Goal: Information Seeking & Learning: Learn about a topic

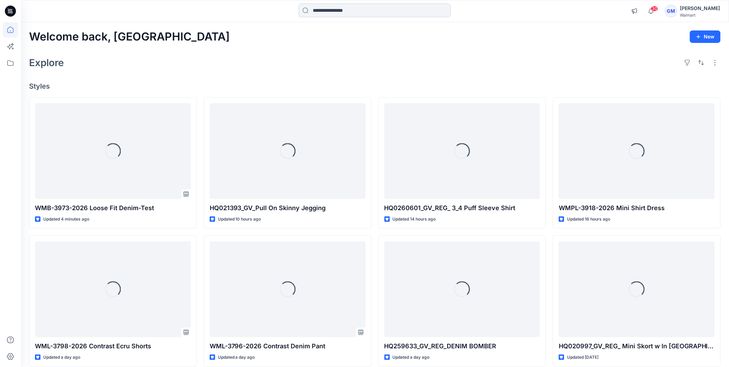
click at [338, 12] on input at bounding box center [375, 10] width 152 height 14
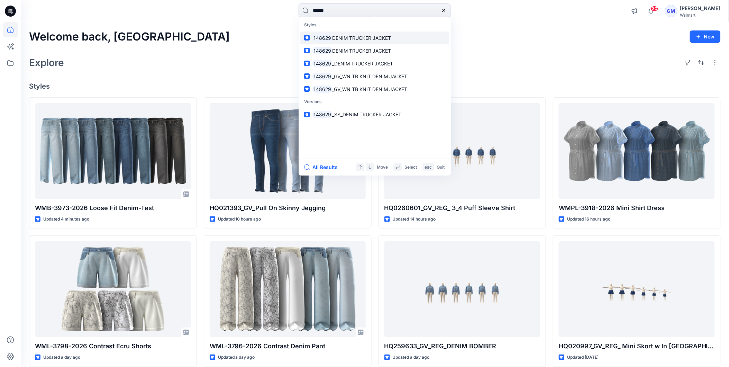
type input "******"
click at [336, 37] on span "DENIM TRUCKER JACKET" at bounding box center [361, 38] width 59 height 6
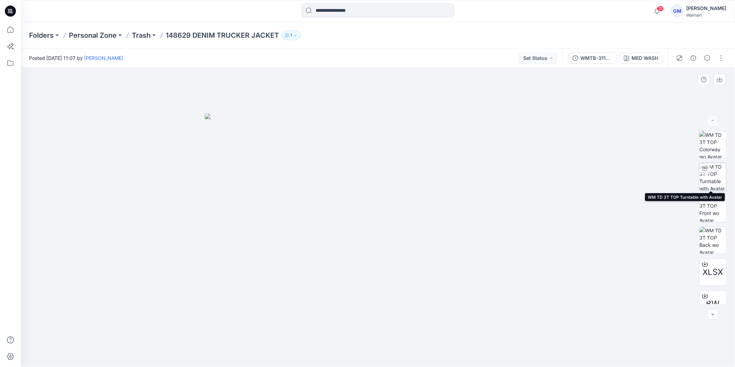
click at [719, 168] on img at bounding box center [712, 176] width 27 height 27
click at [360, 15] on input at bounding box center [378, 10] width 152 height 14
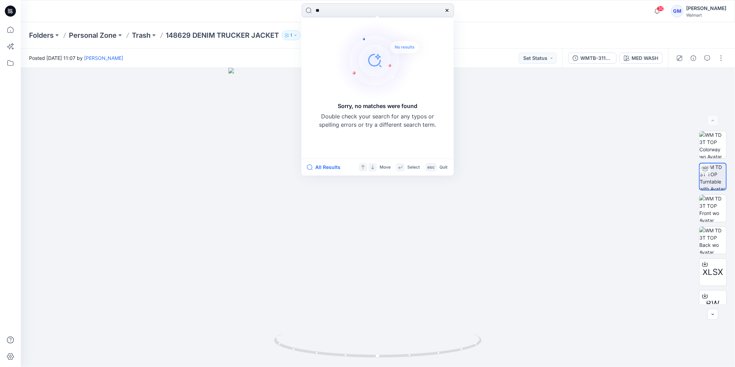
type input "*"
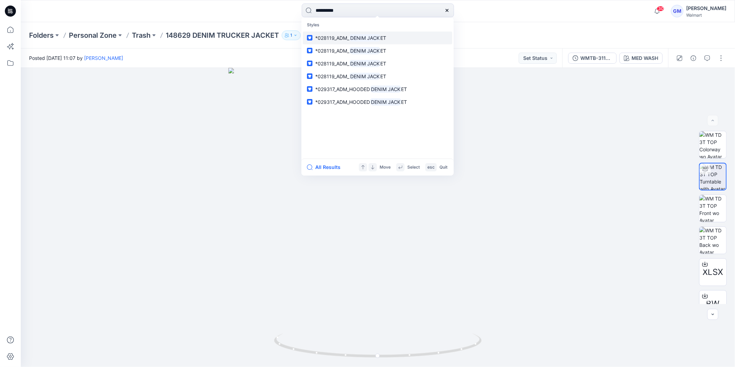
type input "**********"
click at [376, 37] on mark "DENIM JACK" at bounding box center [364, 38] width 31 height 8
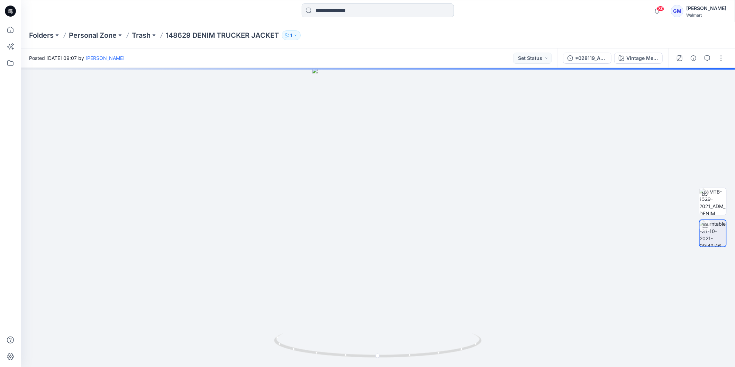
click at [377, 14] on input at bounding box center [378, 10] width 152 height 14
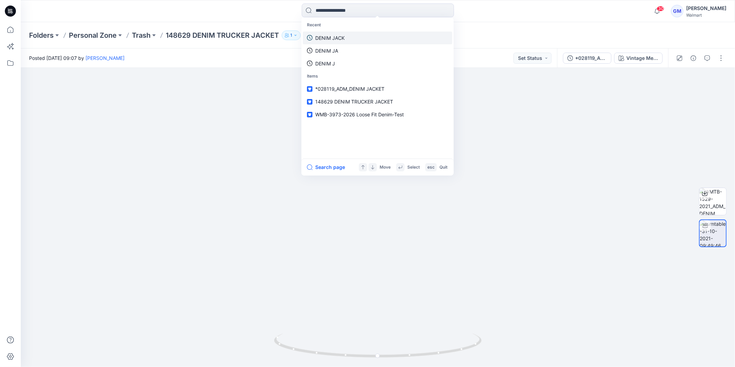
click at [345, 36] on link "DENIM JACK" at bounding box center [377, 37] width 149 height 13
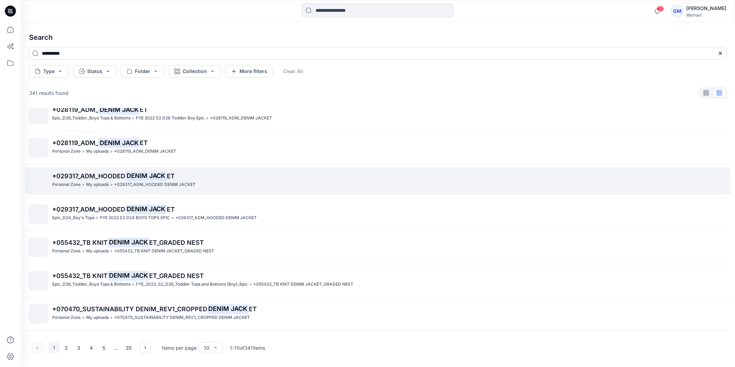
scroll to position [77, 0]
click at [83, 175] on span "*029317_ADM_HOODED" at bounding box center [88, 175] width 73 height 7
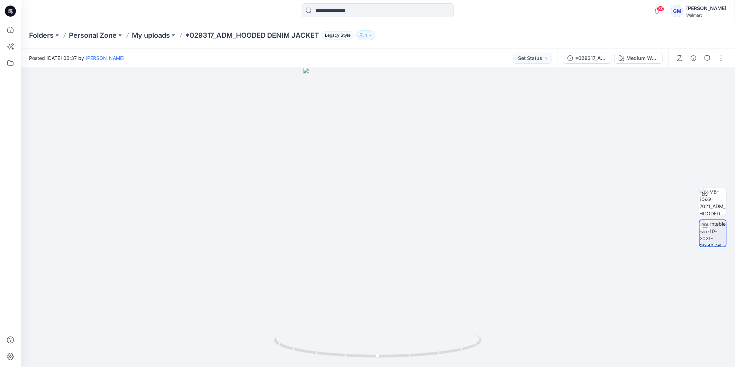
click at [359, 10] on input at bounding box center [378, 10] width 152 height 14
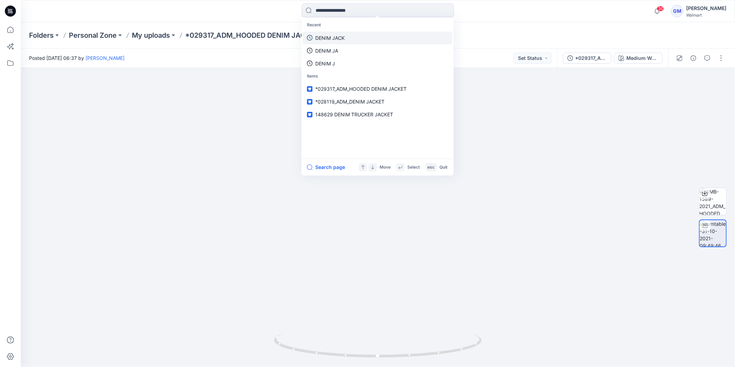
click at [344, 39] on p "DENIM JACK" at bounding box center [329, 37] width 29 height 7
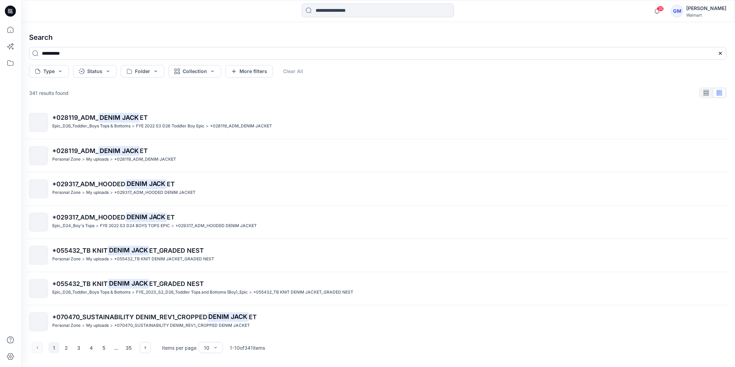
scroll to position [107, 0]
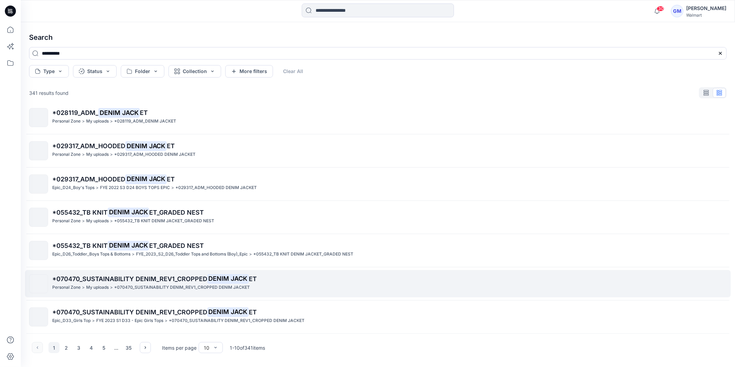
click at [82, 284] on p ">" at bounding box center [83, 287] width 3 height 7
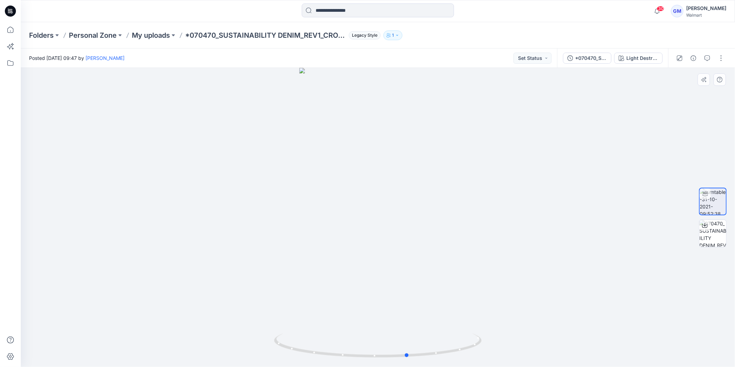
drag, startPoint x: 383, startPoint y: 359, endPoint x: 620, endPoint y: 331, distance: 239.3
click at [620, 331] on div at bounding box center [378, 217] width 714 height 299
click at [356, 11] on input at bounding box center [378, 10] width 152 height 14
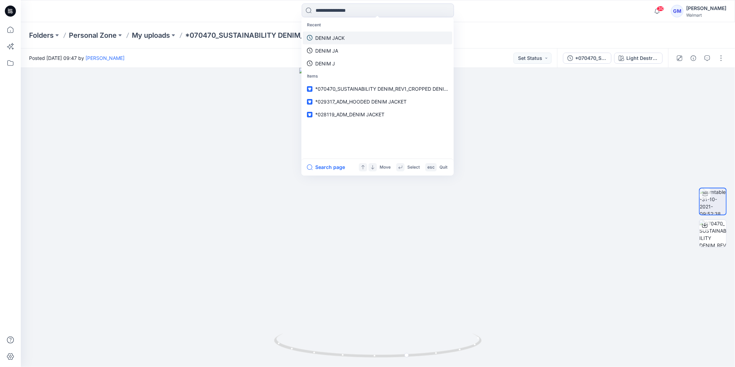
click at [334, 37] on p "DENIM JACK" at bounding box center [329, 37] width 29 height 7
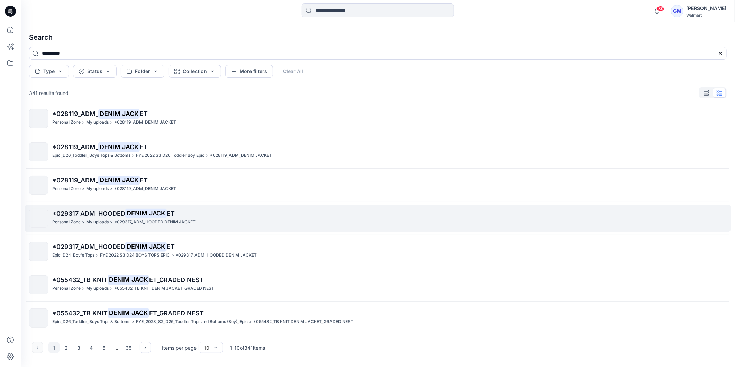
scroll to position [107, 0]
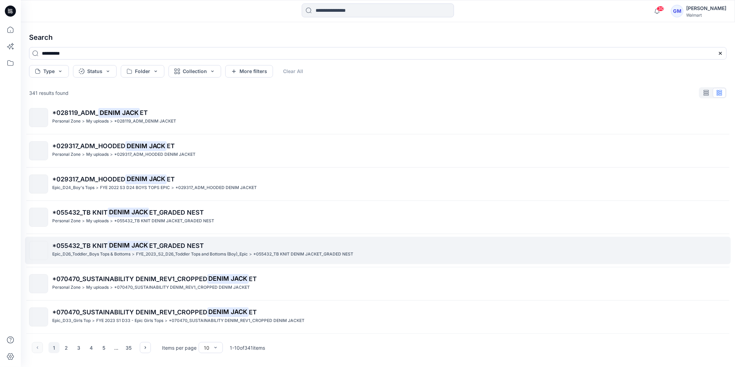
click at [115, 245] on mark "DENIM JACK" at bounding box center [129, 245] width 42 height 10
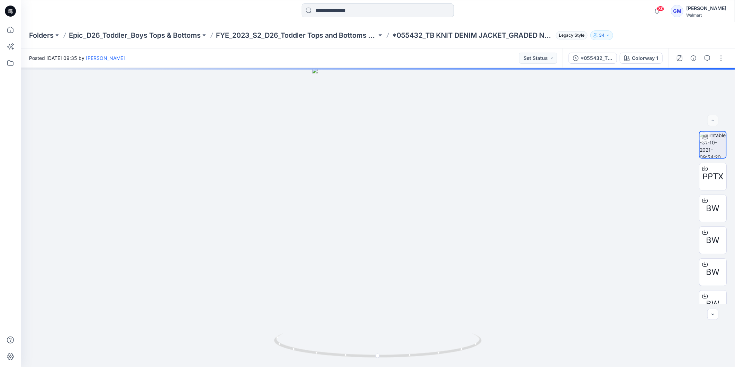
click at [376, 11] on input at bounding box center [378, 10] width 152 height 14
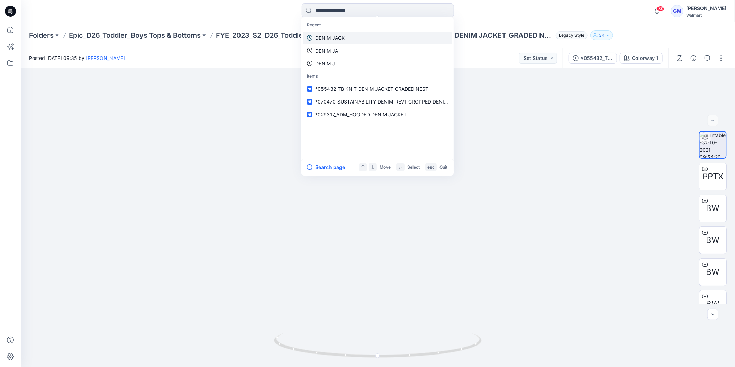
click at [338, 35] on p "DENIM JACK" at bounding box center [329, 37] width 29 height 7
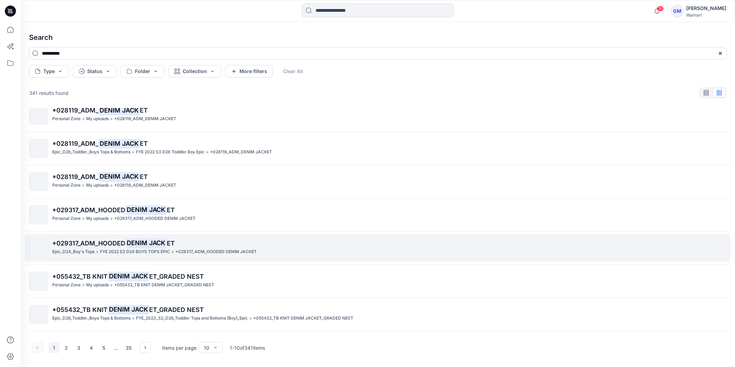
scroll to position [107, 0]
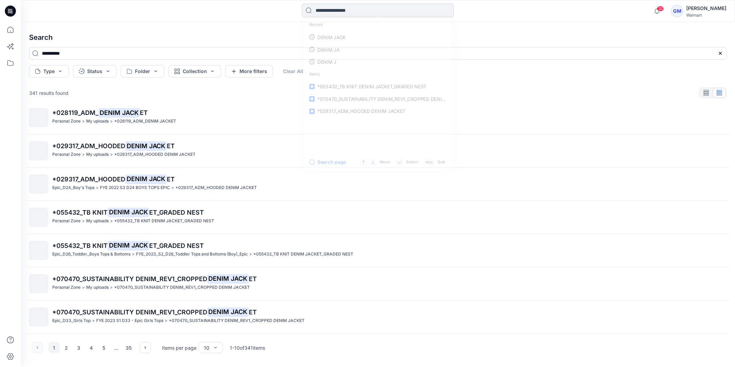
click at [367, 6] on input at bounding box center [378, 10] width 152 height 14
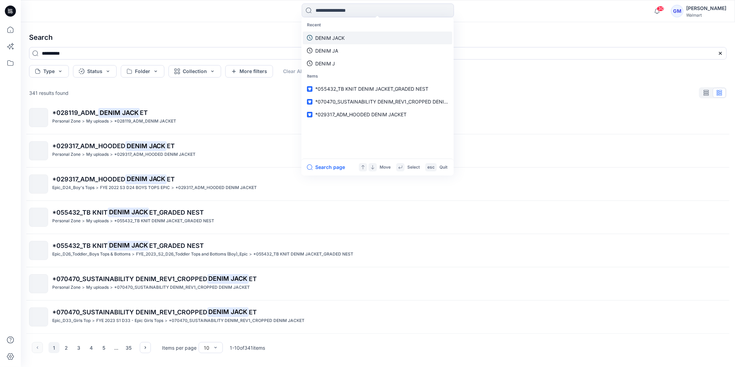
click at [337, 36] on p "DENIM JACK" at bounding box center [329, 37] width 29 height 7
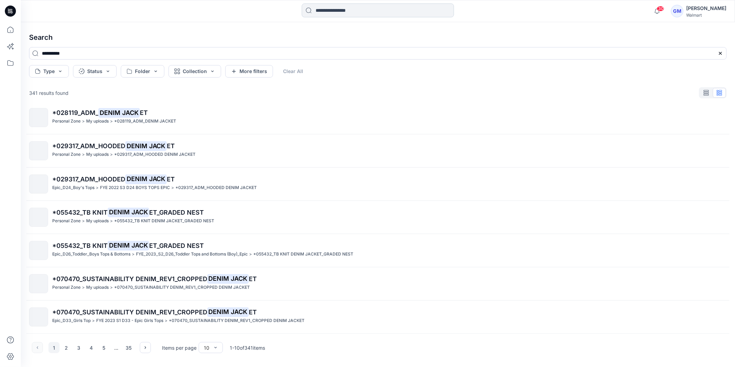
click at [336, 10] on input at bounding box center [378, 10] width 152 height 14
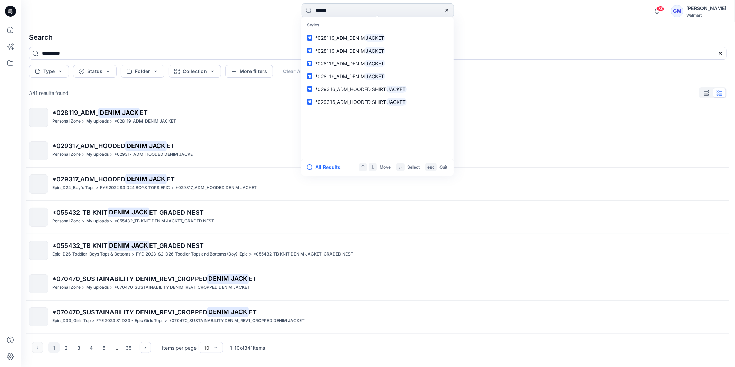
type input "******"
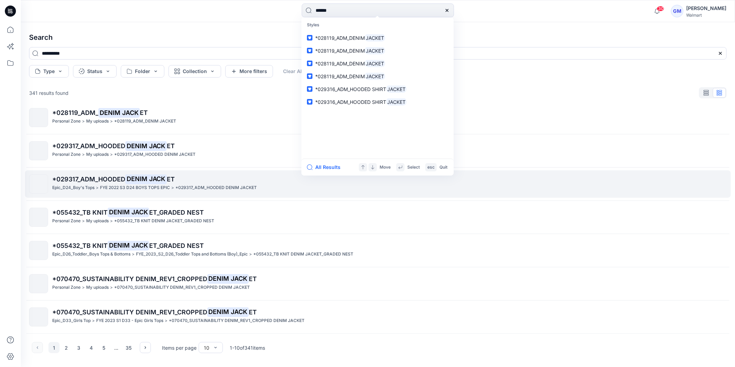
scroll to position [0, 0]
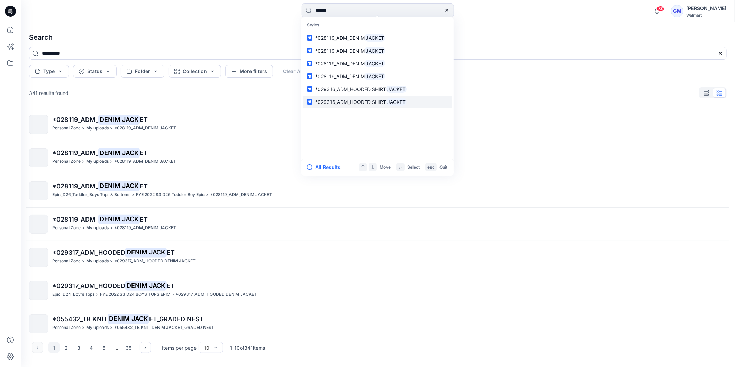
click at [336, 99] on span "*029316_ADM_HOODED SHIRT" at bounding box center [350, 102] width 71 height 6
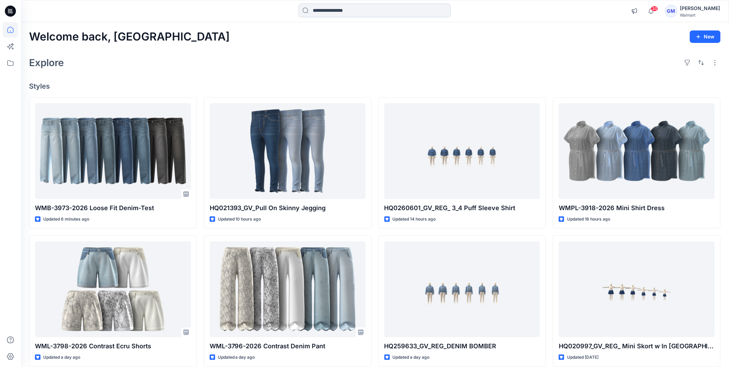
click at [347, 9] on input at bounding box center [375, 10] width 152 height 14
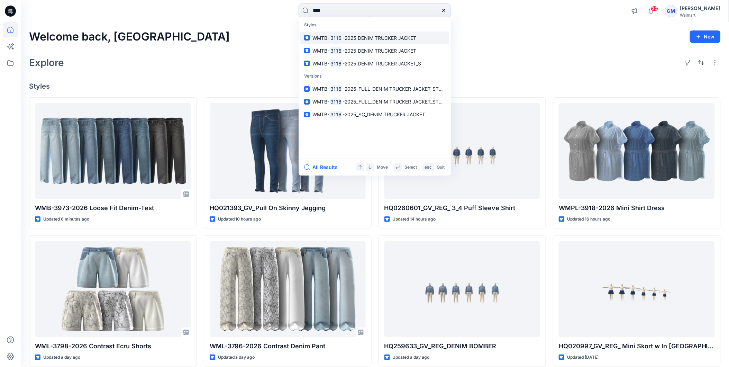
type input "****"
click at [372, 36] on span "-2025 DENIM TRUCKER JACKET" at bounding box center [379, 38] width 74 height 6
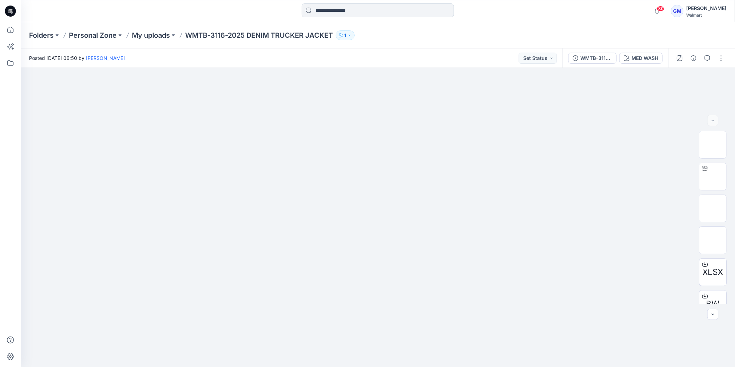
click at [364, 13] on input at bounding box center [378, 10] width 152 height 14
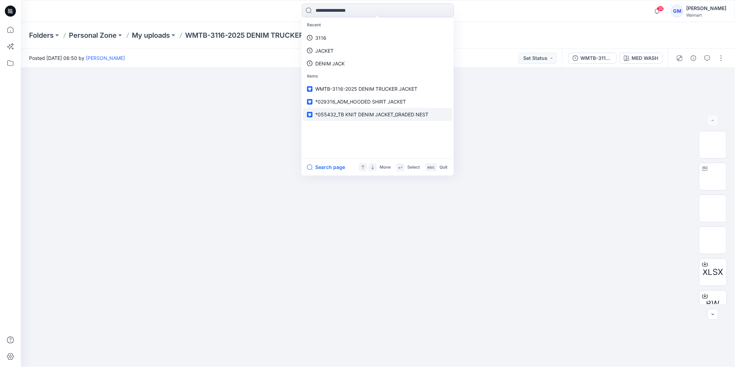
click at [360, 115] on span "*055432_TB KNIT DENIM JACKET_GRADED NEST" at bounding box center [371, 114] width 113 height 6
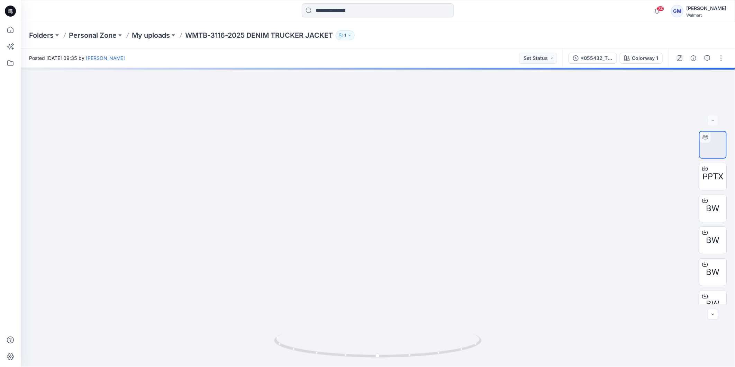
click at [367, 6] on input at bounding box center [378, 10] width 152 height 14
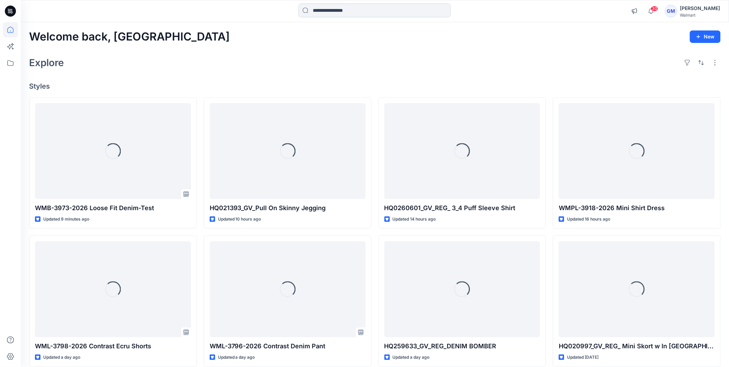
click at [339, 16] on input at bounding box center [375, 10] width 152 height 14
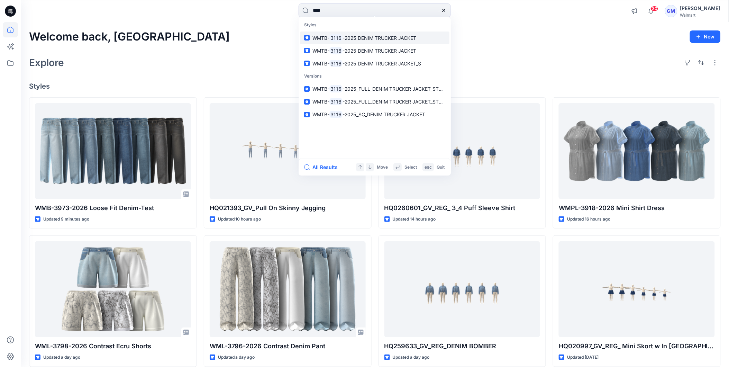
type input "****"
click at [337, 36] on mark "3116" at bounding box center [335, 38] width 13 height 8
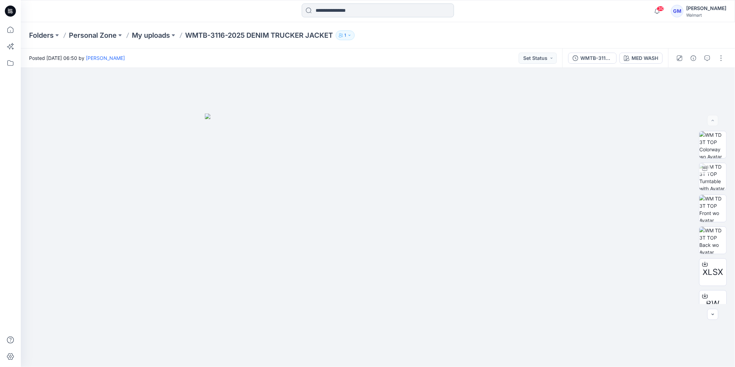
click at [344, 7] on input at bounding box center [378, 10] width 152 height 14
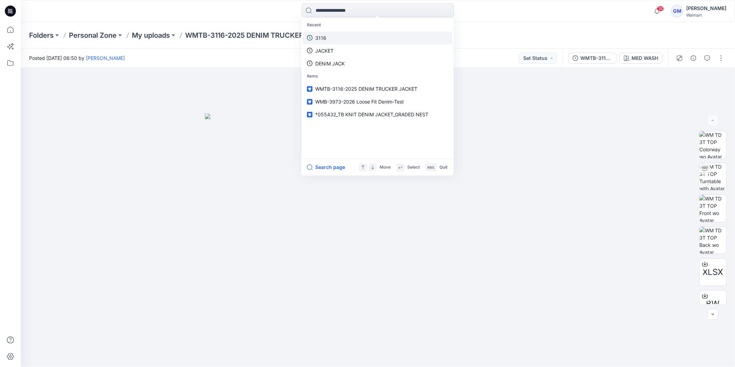
click at [330, 37] on link "3116" at bounding box center [377, 37] width 149 height 13
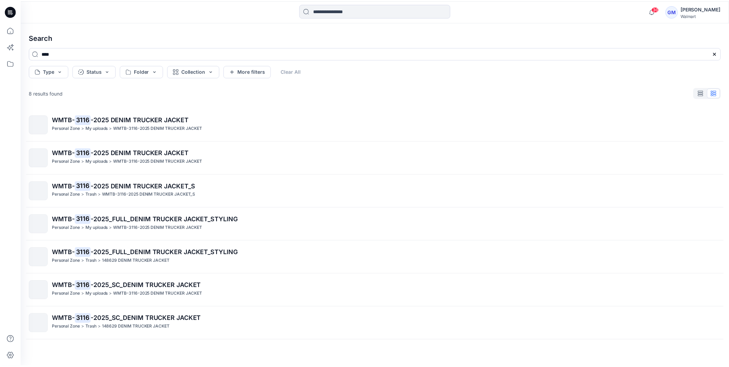
scroll to position [29, 0]
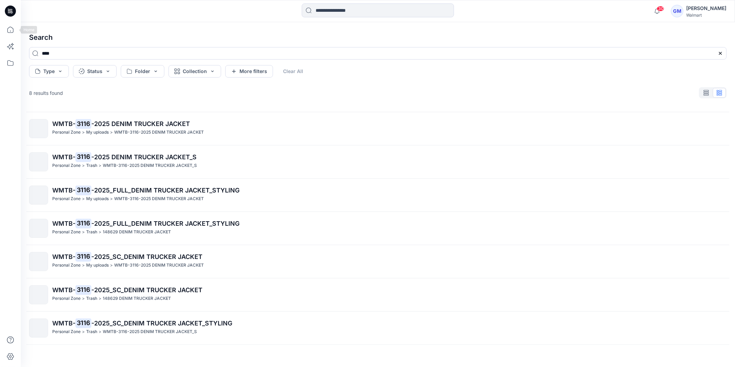
click at [7, 12] on icon at bounding box center [10, 11] width 11 height 11
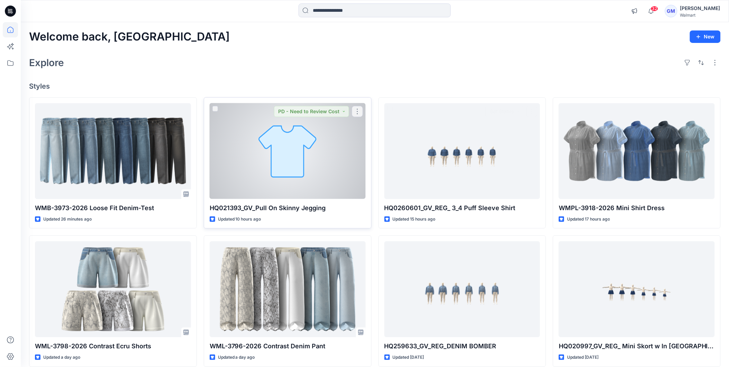
click at [309, 169] on div at bounding box center [288, 151] width 156 height 96
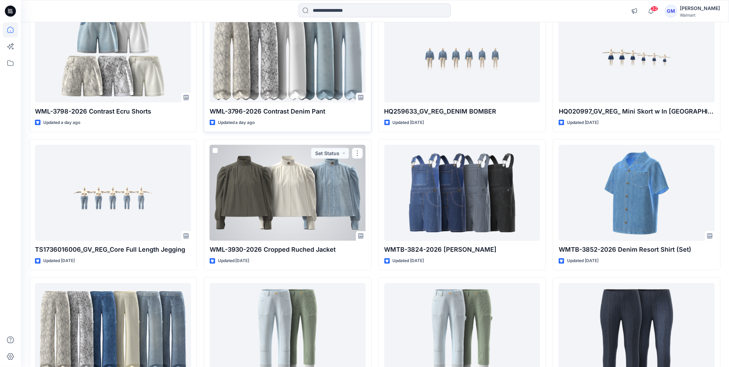
scroll to position [248, 0]
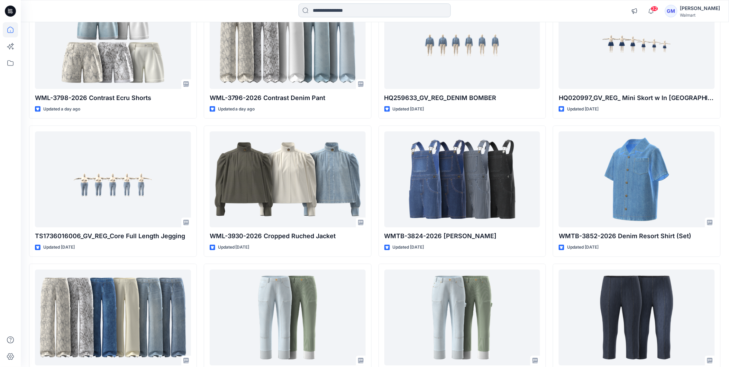
click at [348, 12] on input at bounding box center [375, 10] width 152 height 14
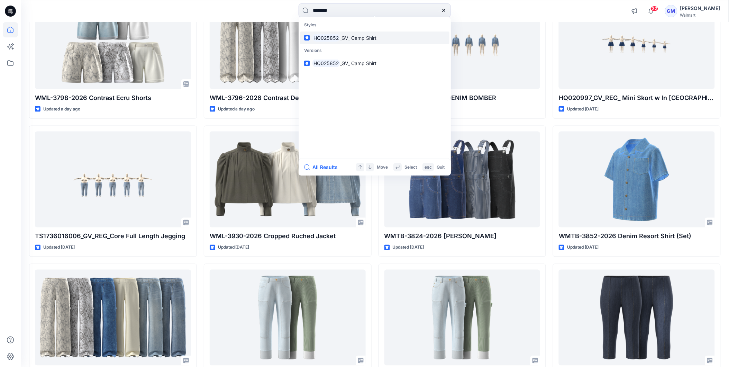
type input "********"
click at [356, 39] on span "_GV_ Camp Shirt" at bounding box center [358, 38] width 37 height 6
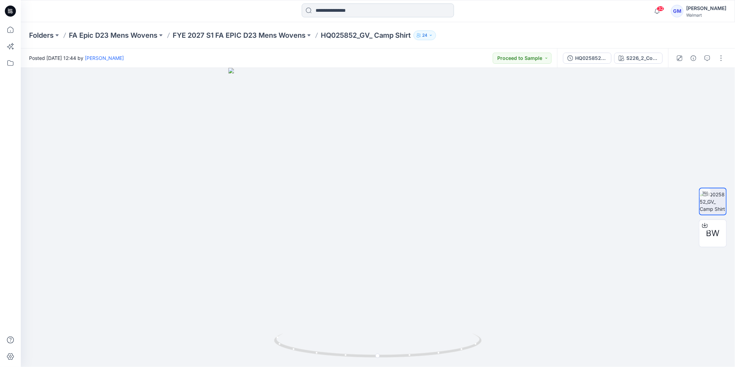
click at [337, 9] on input at bounding box center [378, 10] width 152 height 14
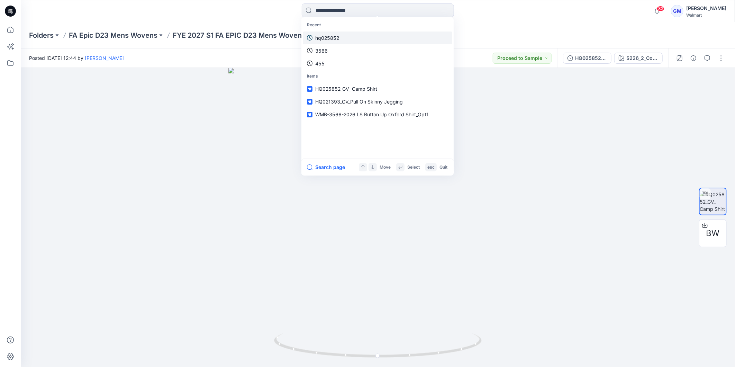
click at [344, 39] on link "hq025852" at bounding box center [377, 37] width 149 height 13
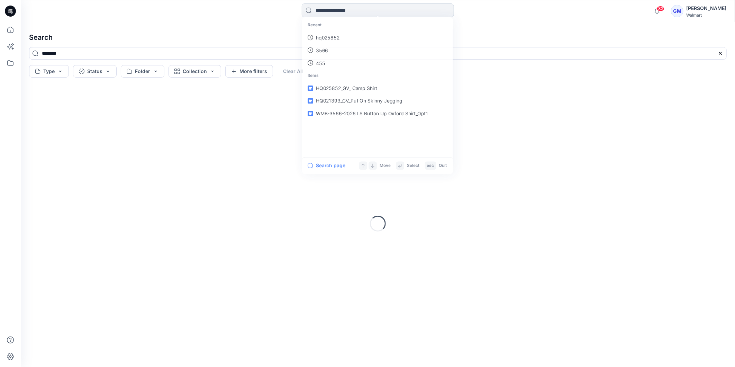
click at [347, 12] on input at bounding box center [378, 10] width 152 height 14
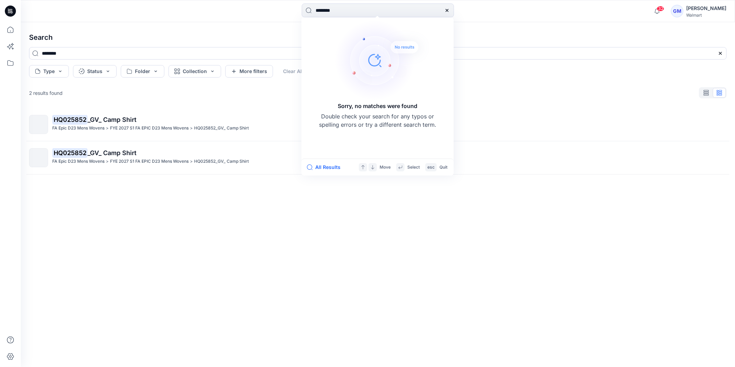
type input "********"
click at [354, 13] on input "********" at bounding box center [378, 10] width 152 height 14
drag, startPoint x: 354, startPoint y: 13, endPoint x: 303, endPoint y: 12, distance: 50.5
click at [303, 12] on input "********" at bounding box center [378, 10] width 152 height 14
click at [12, 11] on icon at bounding box center [10, 11] width 11 height 22
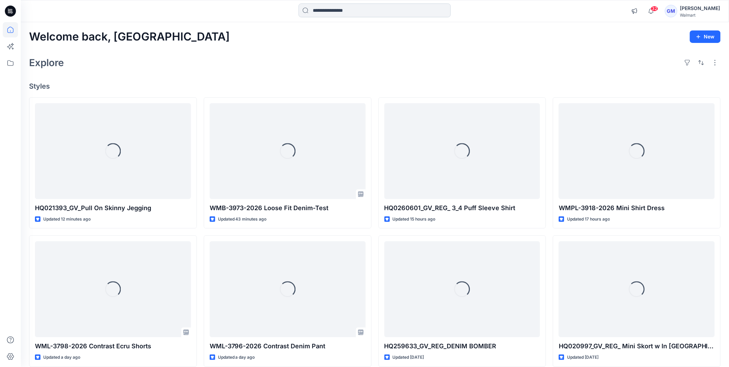
click at [374, 9] on input at bounding box center [375, 10] width 152 height 14
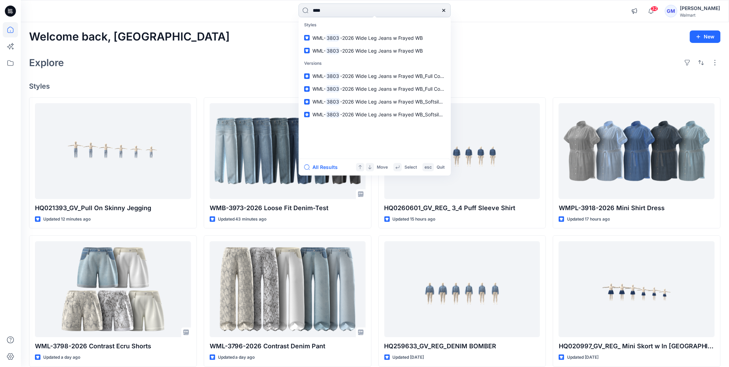
drag, startPoint x: 344, startPoint y: 9, endPoint x: 305, endPoint y: 11, distance: 38.8
click at [305, 11] on input "****" at bounding box center [375, 10] width 152 height 14
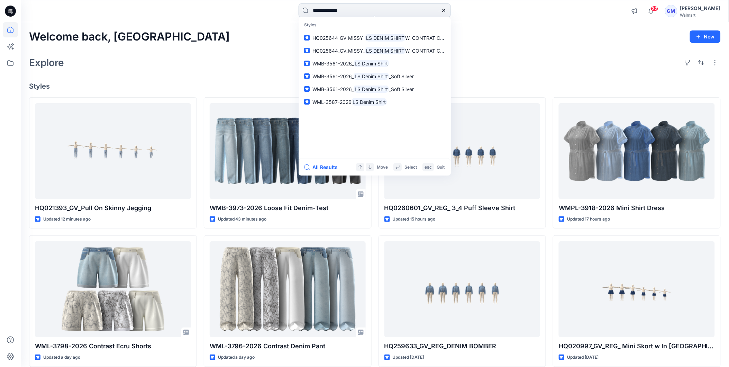
drag, startPoint x: 336, startPoint y: 12, endPoint x: 321, endPoint y: 13, distance: 14.5
click at [321, 13] on input "**********" at bounding box center [375, 10] width 152 height 14
type input "**********"
click at [364, 41] on span "*027741_FIT_ LS WOVEN SHIRT _DOT COM" at bounding box center [361, 38] width 98 height 8
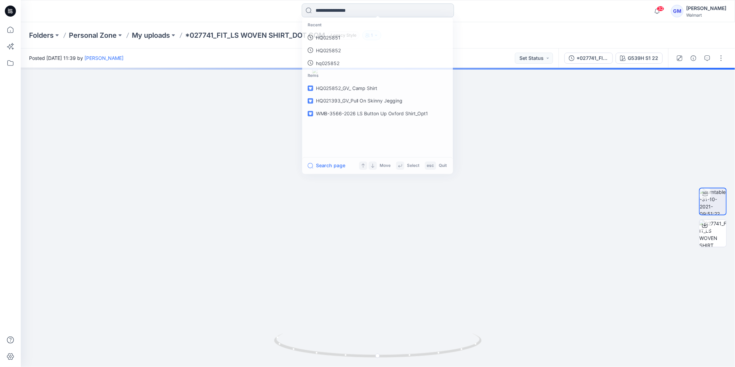
click at [366, 13] on input at bounding box center [378, 10] width 152 height 14
click at [344, 36] on p "LS WOVEN SHIRT" at bounding box center [335, 37] width 41 height 7
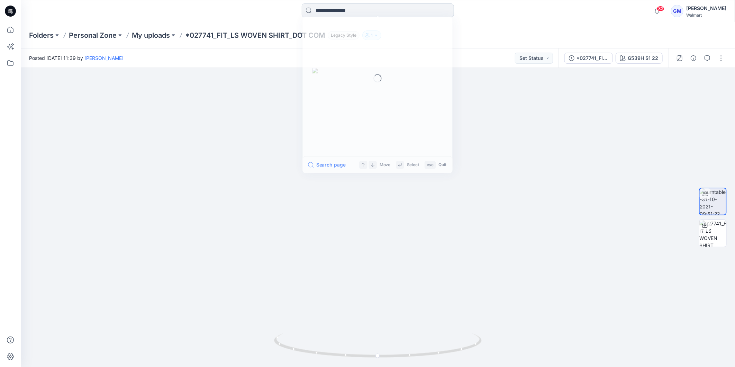
click at [343, 13] on input at bounding box center [378, 10] width 152 height 14
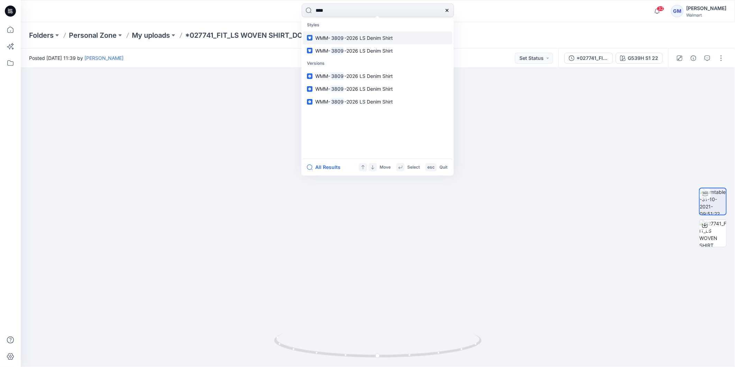
type input "****"
click at [357, 35] on span "-2026 LS Denim Shirt" at bounding box center [369, 38] width 48 height 6
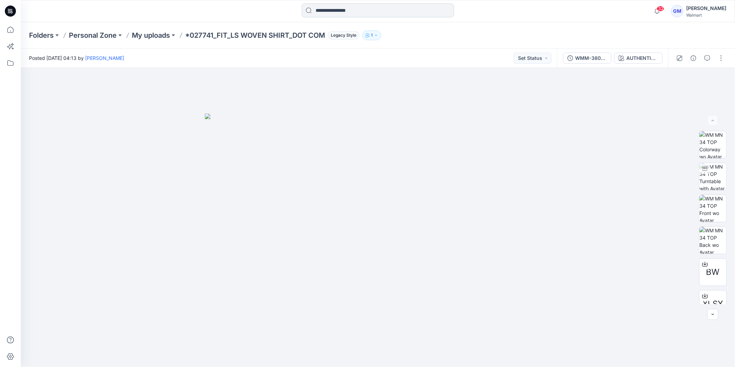
click at [351, 11] on input at bounding box center [378, 10] width 152 height 14
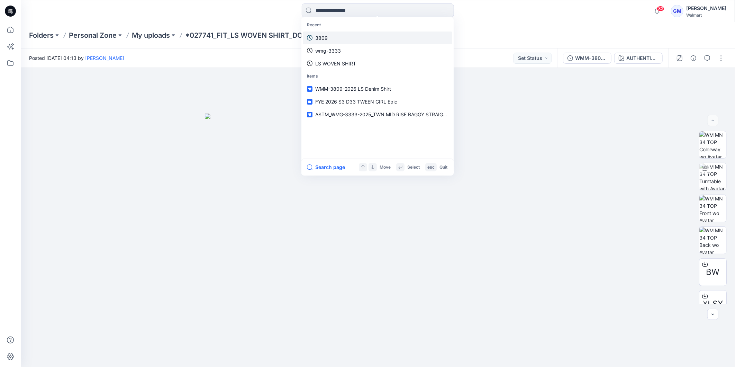
click at [339, 36] on link "3809" at bounding box center [377, 37] width 149 height 13
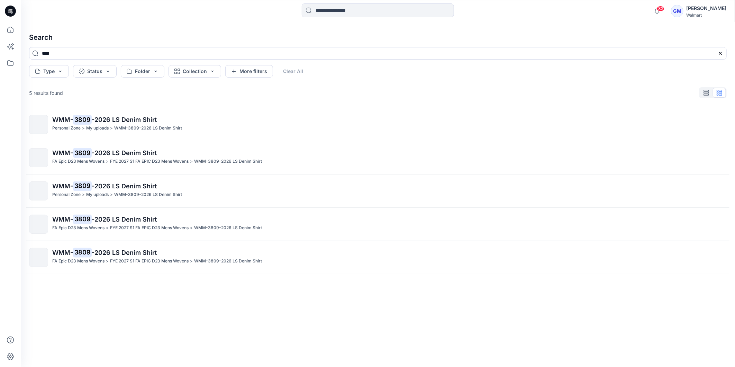
click at [9, 10] on icon at bounding box center [8, 10] width 1 height 0
